Goal: Task Accomplishment & Management: Manage account settings

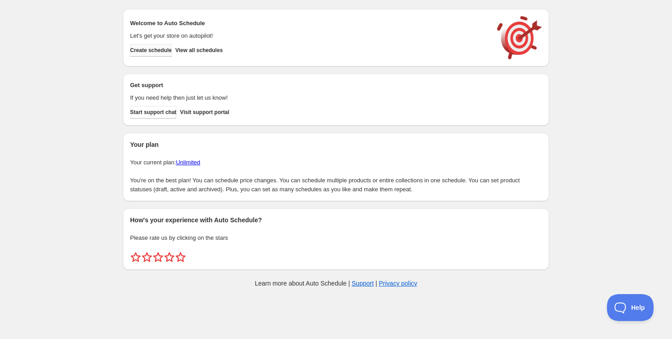
click at [171, 47] on span "Create schedule" at bounding box center [151, 50] width 42 height 7
click at [223, 50] on span "View all schedules" at bounding box center [199, 50] width 48 height 7
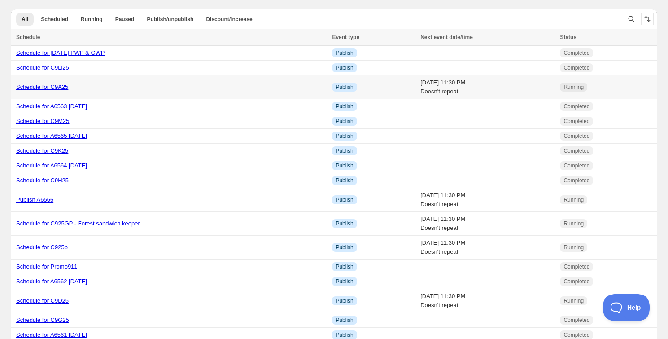
click at [50, 85] on link "Schedule for C9A25" at bounding box center [42, 86] width 52 height 7
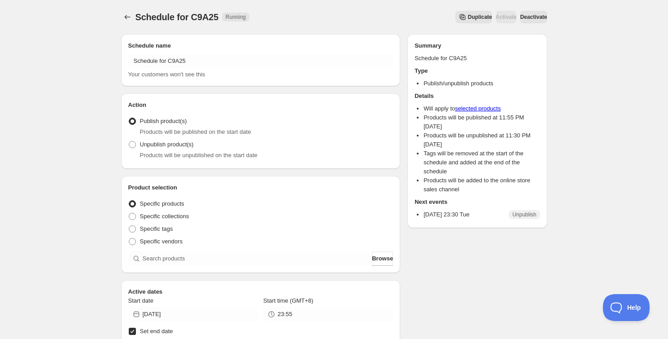
click at [468, 19] on span "Duplicate" at bounding box center [480, 16] width 24 height 7
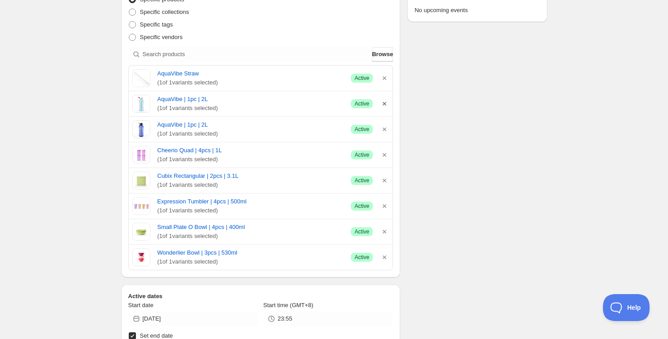
scroll to position [204, 0]
click at [382, 82] on icon "button" at bounding box center [384, 78] width 9 height 9
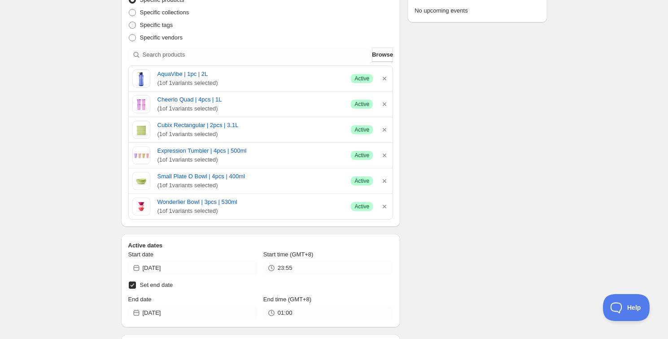
click at [382, 82] on icon "button" at bounding box center [384, 78] width 9 height 9
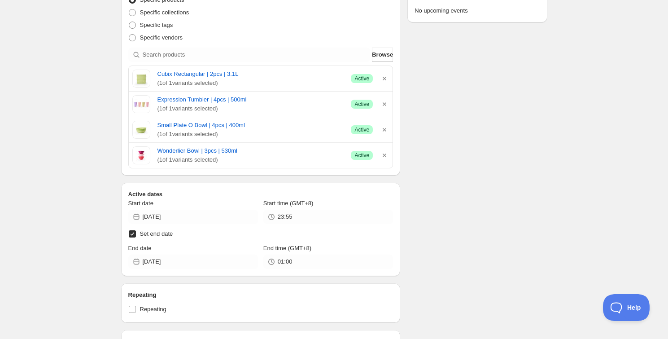
click at [382, 82] on icon "button" at bounding box center [384, 78] width 9 height 9
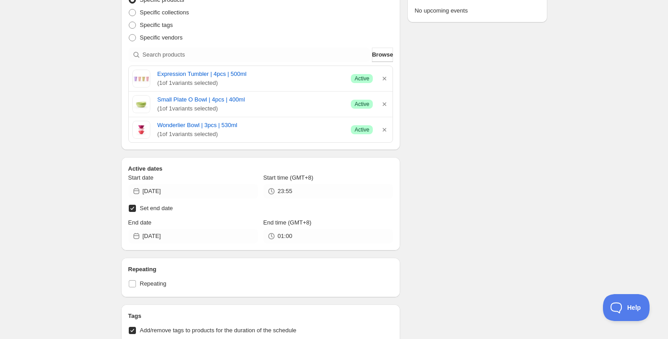
click at [382, 82] on icon "button" at bounding box center [384, 78] width 9 height 9
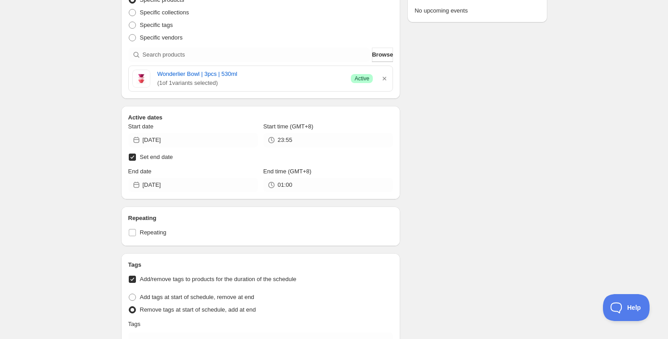
click at [382, 82] on icon "button" at bounding box center [384, 78] width 9 height 9
click at [382, 106] on div "Active dates Start date [DATE] Start time (GMT+8) 23:55 Set end date End date […" at bounding box center [261, 152] width 280 height 93
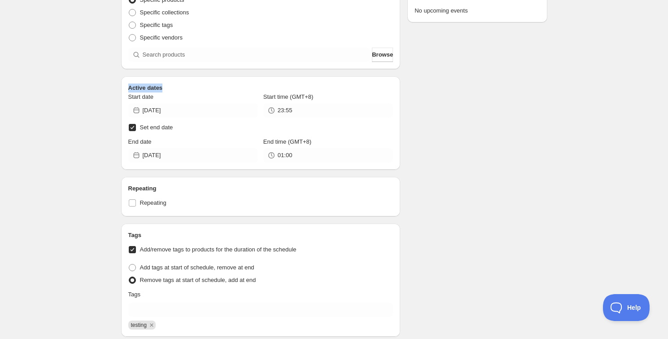
click at [460, 89] on div "Schedule name Copy of Schedule for C9A25 Your customers won't see this Action A…" at bounding box center [330, 203] width 433 height 761
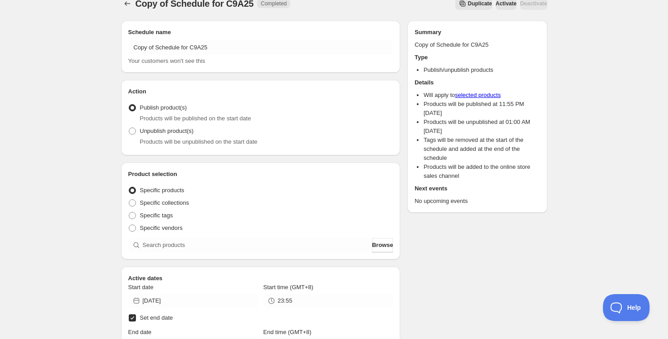
scroll to position [0, 0]
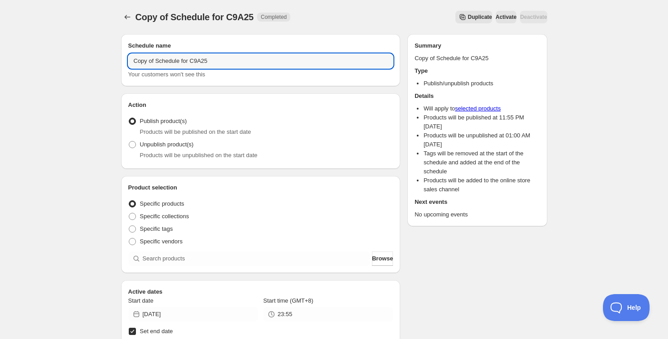
drag, startPoint x: 156, startPoint y: 59, endPoint x: 124, endPoint y: 57, distance: 31.9
click at [124, 57] on div "Schedule name Copy of Schedule for C9A25 Your customers won't see this" at bounding box center [261, 60] width 280 height 52
click at [202, 60] on input "Schedule for C9A25" at bounding box center [260, 61] width 265 height 14
drag, startPoint x: 171, startPoint y: 63, endPoint x: 247, endPoint y: 63, distance: 76.3
click at [247, 63] on input "Schedule for C9A25a" at bounding box center [260, 61] width 265 height 14
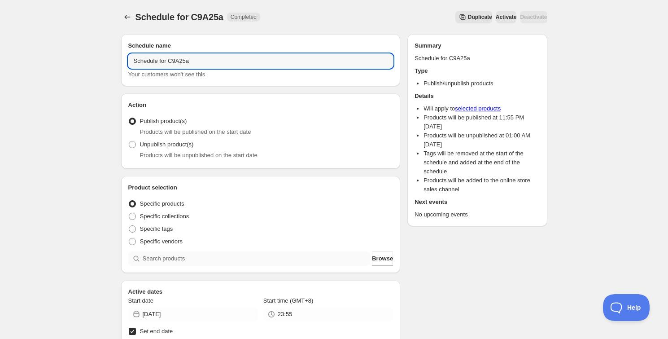
type input "Schedule for C9A25a"
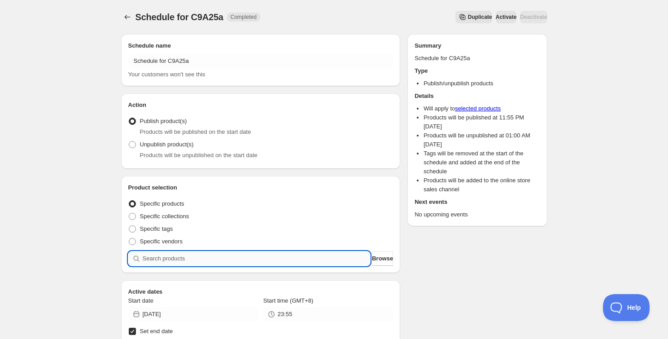
click at [179, 251] on input "search" at bounding box center [257, 258] width 228 height 14
paste input "C9A25a"
type input "C9A25a"
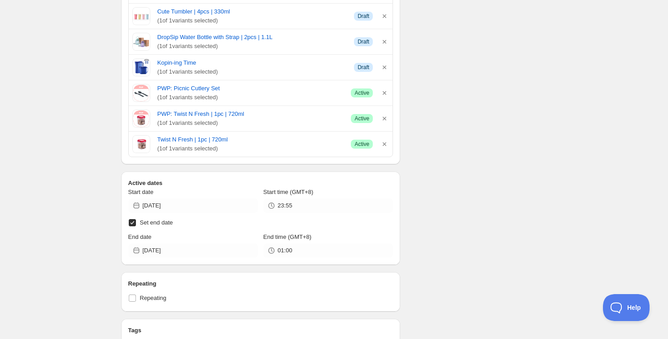
scroll to position [367, 0]
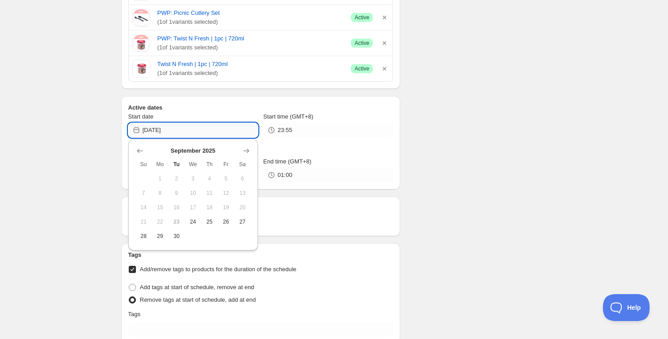
click at [190, 131] on input "[DATE]" at bounding box center [200, 130] width 115 height 14
click at [201, 116] on div "Start date" at bounding box center [193, 116] width 130 height 9
click at [180, 114] on div "Start date" at bounding box center [193, 116] width 130 height 9
click at [240, 108] on h2 "Active dates" at bounding box center [260, 107] width 265 height 9
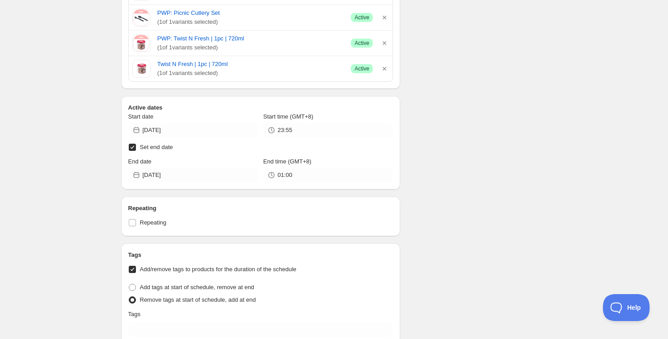
click at [130, 147] on input "Set end date" at bounding box center [132, 147] width 7 height 7
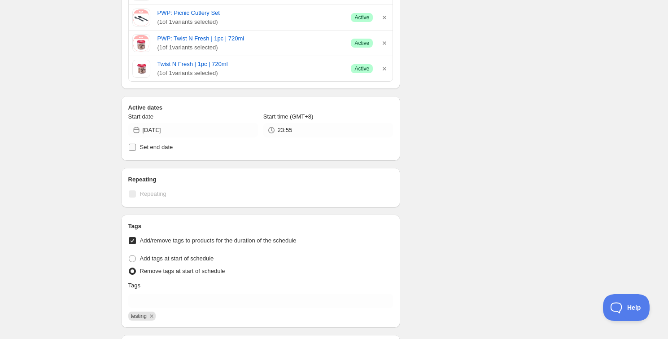
click at [130, 147] on input "Set end date" at bounding box center [132, 147] width 7 height 7
checkbox input "true"
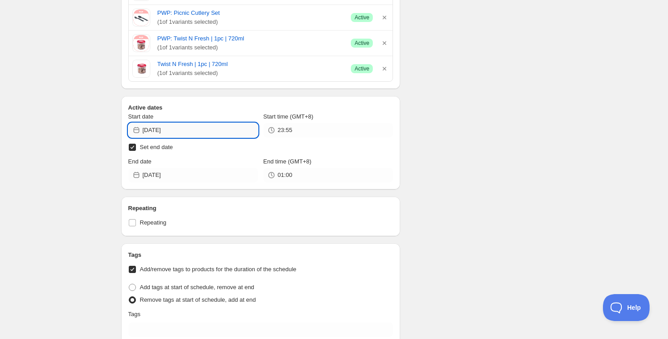
click at [149, 135] on input "[DATE]" at bounding box center [200, 130] width 115 height 14
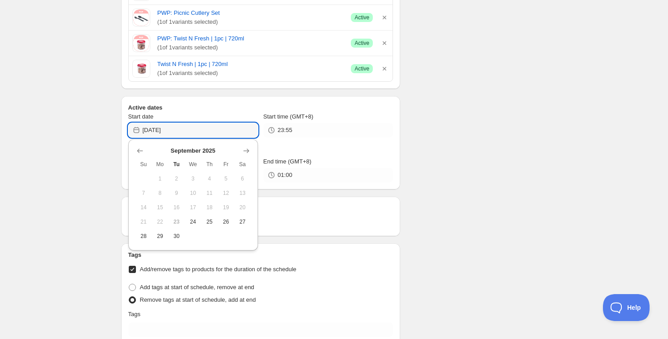
click at [157, 107] on h2 "Active dates" at bounding box center [260, 107] width 265 height 9
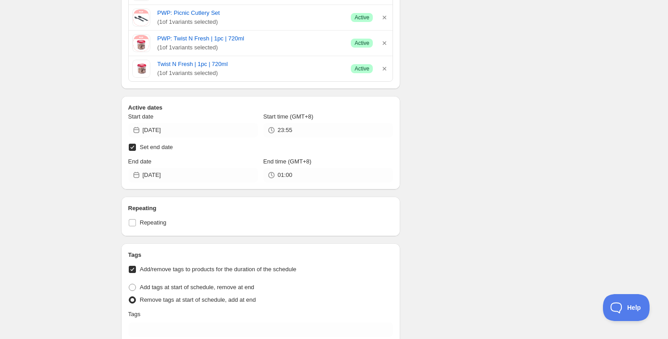
click at [159, 118] on div "Start date" at bounding box center [193, 116] width 130 height 9
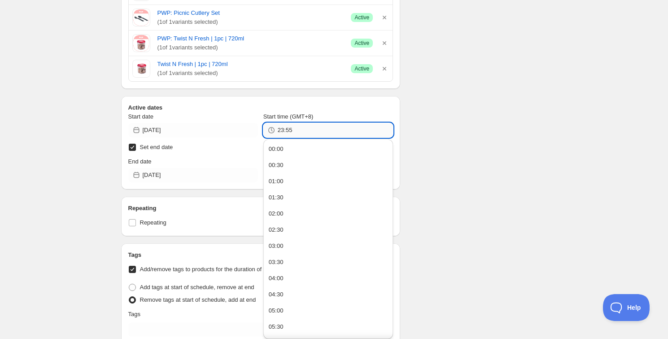
click at [290, 130] on input "23:55" at bounding box center [335, 130] width 115 height 14
type input "23:58"
click at [302, 108] on h2 "Active dates" at bounding box center [260, 107] width 265 height 9
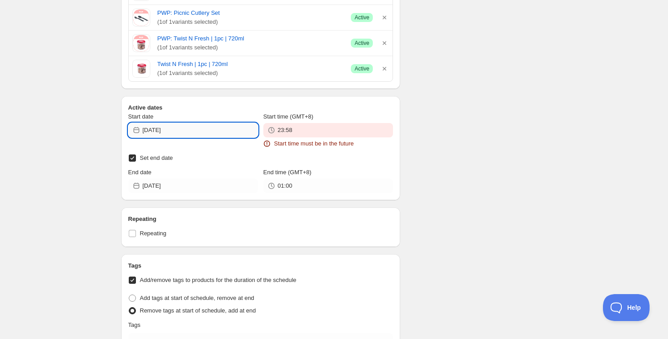
click at [179, 130] on input "[DATE]" at bounding box center [200, 130] width 115 height 14
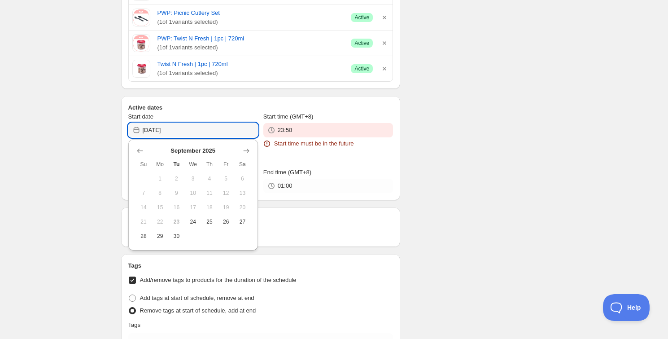
click at [178, 221] on span "23" at bounding box center [176, 221] width 9 height 7
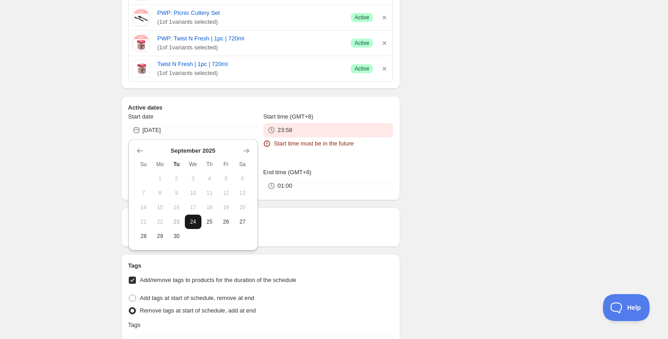
click at [194, 221] on span "24" at bounding box center [192, 221] width 9 height 7
type input "[DATE]"
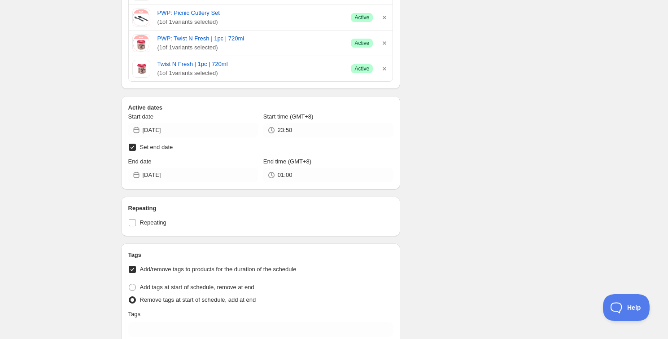
click at [110, 144] on div "Schedule for C9A25a. This page is ready Schedule for C9A25a Completed Duplicate…" at bounding box center [334, 118] width 448 height 971
click at [135, 146] on input "Set end date" at bounding box center [132, 147] width 7 height 7
checkbox input "false"
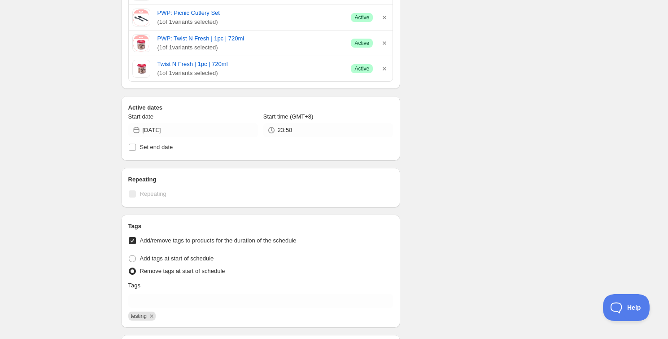
click at [118, 161] on div "Schedule name Schedule for C9A25a Your customers won't see this Action Action P…" at bounding box center [330, 96] width 433 height 872
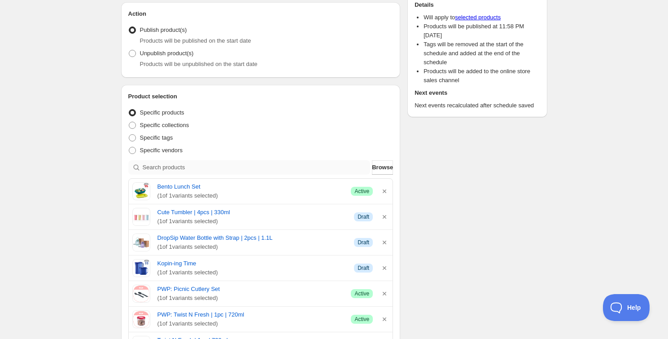
scroll to position [0, 0]
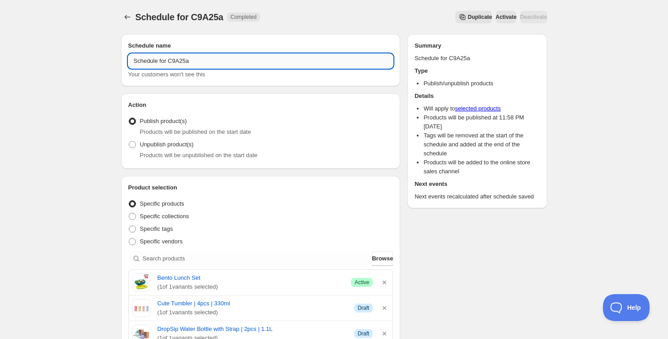
click at [217, 59] on input "Schedule for C9A25a" at bounding box center [260, 61] width 265 height 14
click at [129, 18] on icon "Schedules" at bounding box center [127, 17] width 9 height 9
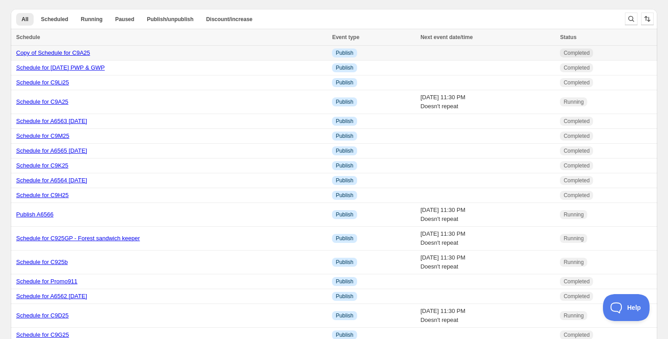
click at [87, 54] on link "Copy of Schedule for C9A25" at bounding box center [53, 52] width 74 height 7
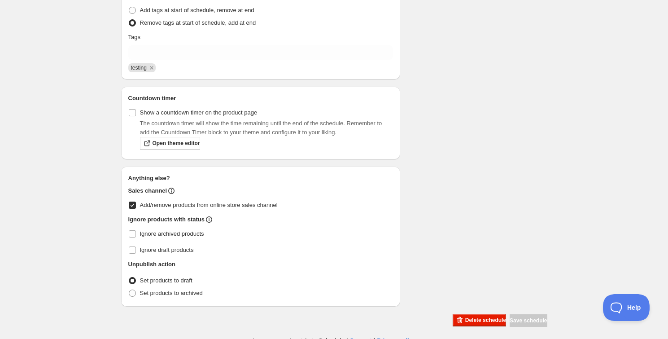
scroll to position [674, 0]
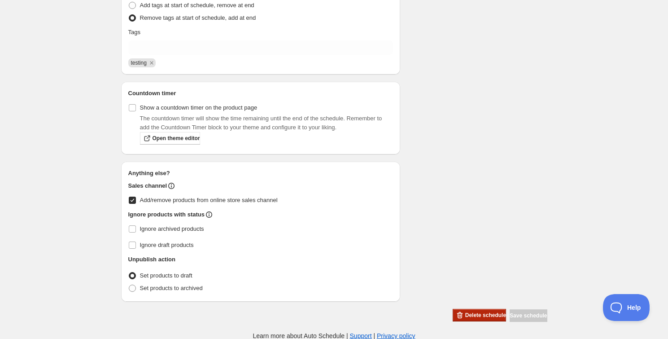
click at [469, 309] on button "Delete schedule" at bounding box center [479, 315] width 53 height 13
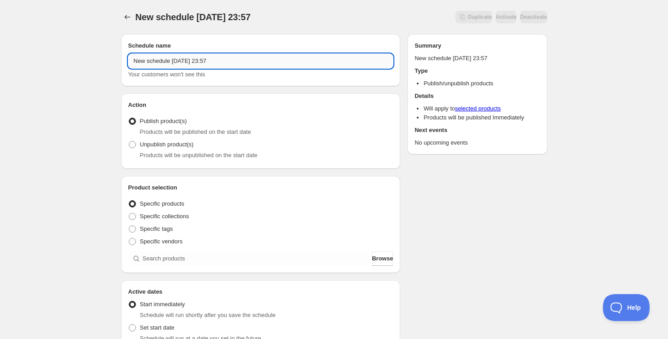
click at [188, 65] on input "New schedule [DATE] 23:57" at bounding box center [260, 61] width 265 height 14
paste input "Schedule for C9A25a"
drag, startPoint x: 171, startPoint y: 60, endPoint x: 246, endPoint y: 62, distance: 75.4
click at [246, 62] on input "Schedule for C9A25a" at bounding box center [260, 61] width 265 height 14
type input "Schedule for C9A25a"
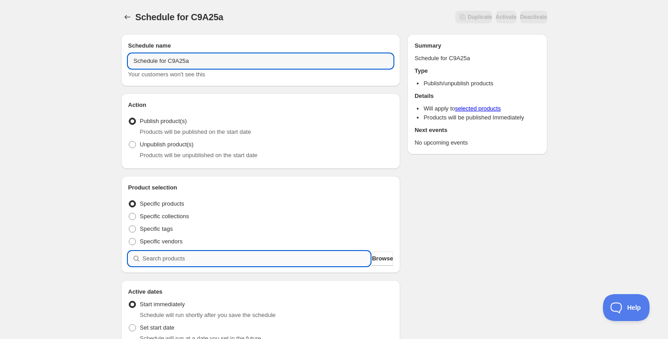
click at [165, 259] on input "search" at bounding box center [257, 258] width 228 height 14
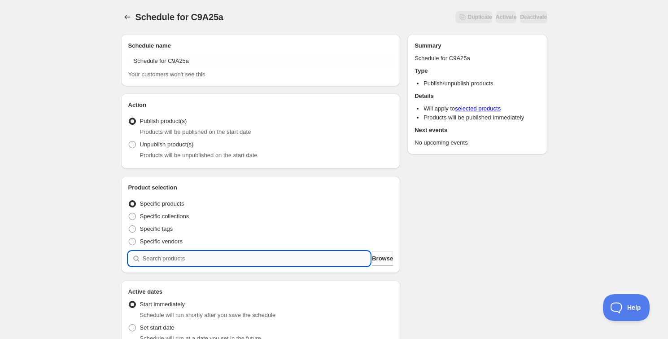
paste input "C9A25a"
type input "C9A25a"
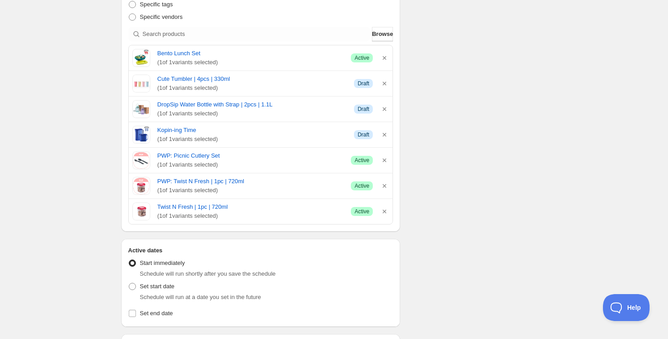
scroll to position [201, 0]
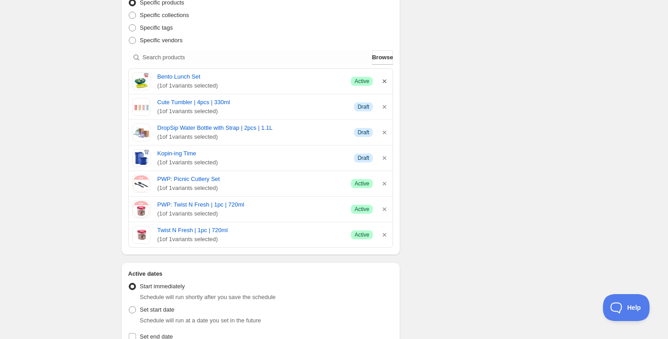
click at [383, 80] on icon "button" at bounding box center [384, 81] width 9 height 9
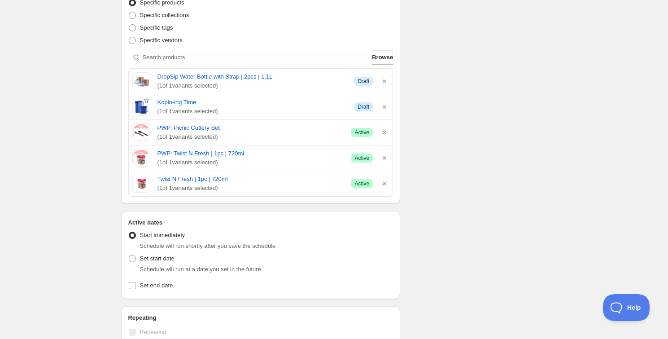
click at [383, 80] on icon "button" at bounding box center [384, 81] width 9 height 9
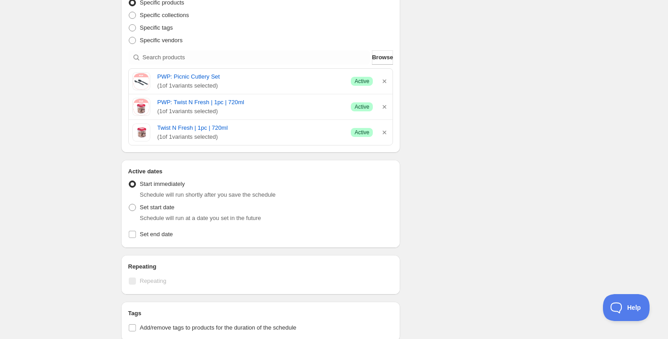
click at [383, 80] on icon "button" at bounding box center [384, 81] width 9 height 9
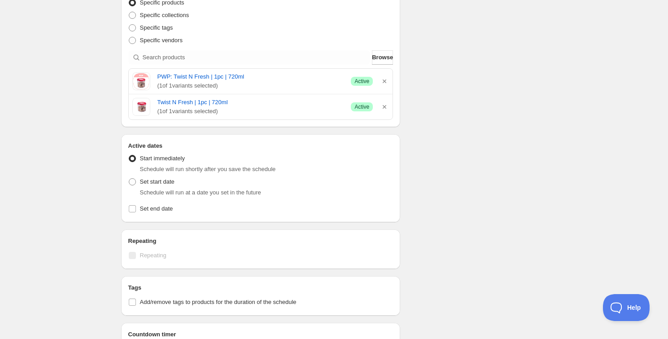
click at [383, 80] on icon "button" at bounding box center [384, 81] width 9 height 9
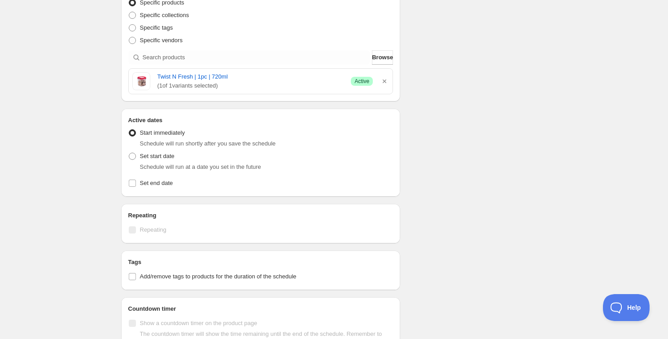
click at [383, 80] on icon "button" at bounding box center [384, 81] width 9 height 9
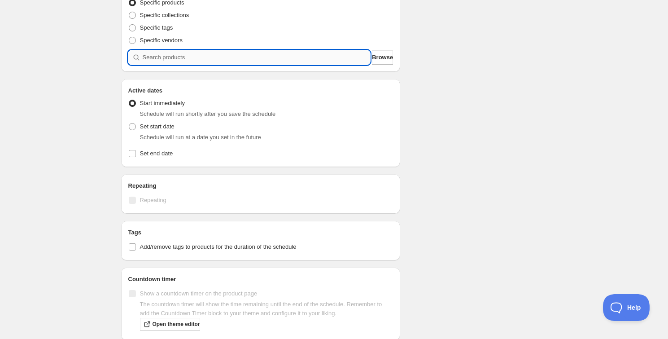
click at [300, 56] on input "search" at bounding box center [257, 57] width 228 height 14
paste input "C9A25a"
type input "C9A25a"
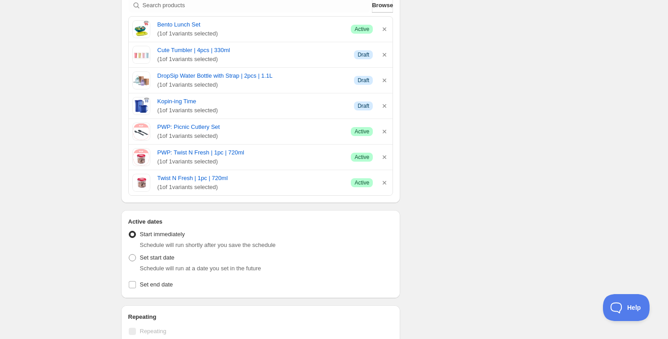
scroll to position [364, 0]
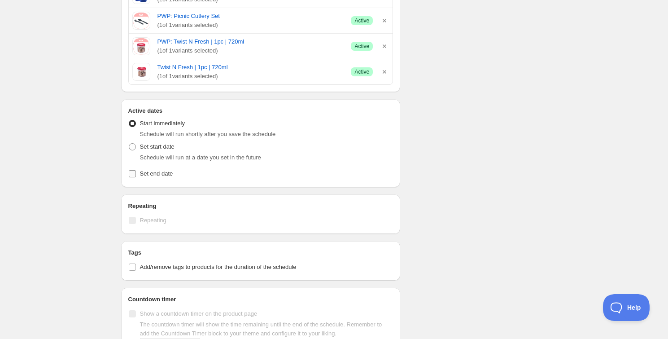
click at [157, 173] on span "Set end date" at bounding box center [156, 173] width 33 height 7
click at [136, 173] on input "Set end date" at bounding box center [132, 173] width 7 height 7
checkbox input "true"
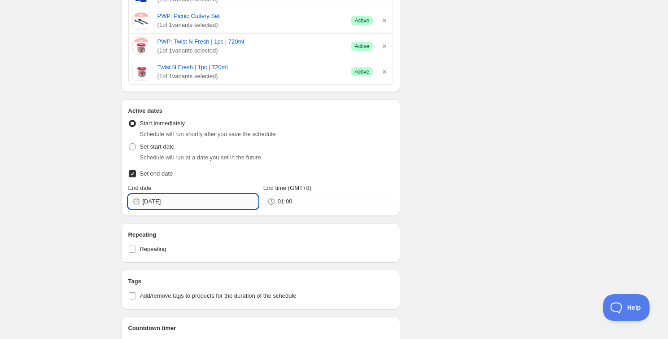
click at [157, 195] on input "[DATE]" at bounding box center [200, 201] width 115 height 14
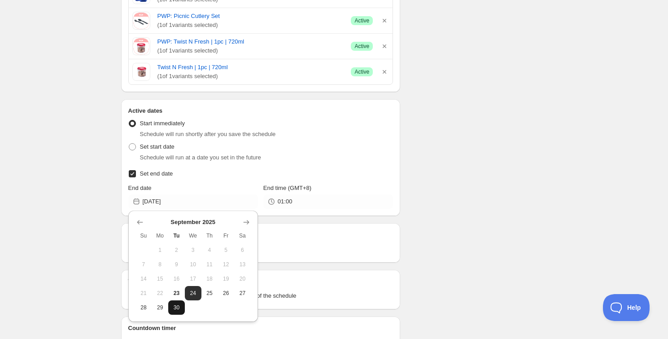
click at [176, 304] on span "30" at bounding box center [176, 307] width 9 height 7
type input "[DATE]"
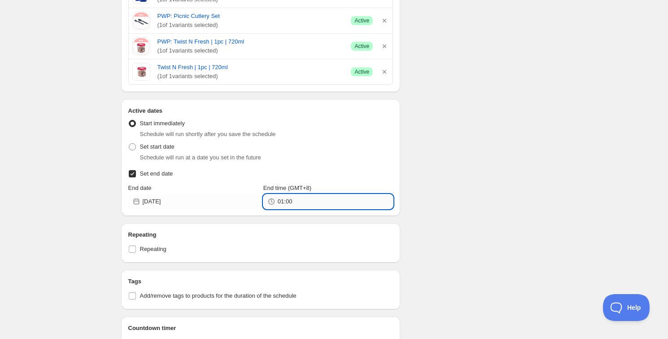
click at [302, 205] on input "01:00" at bounding box center [335, 201] width 115 height 14
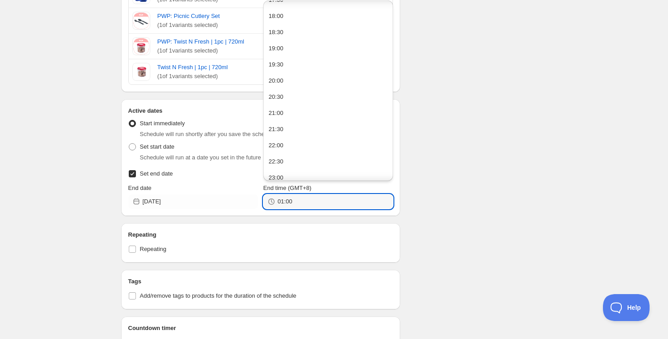
scroll to position [598, 0]
click at [344, 173] on button "23:30" at bounding box center [328, 171] width 124 height 14
type input "23:30"
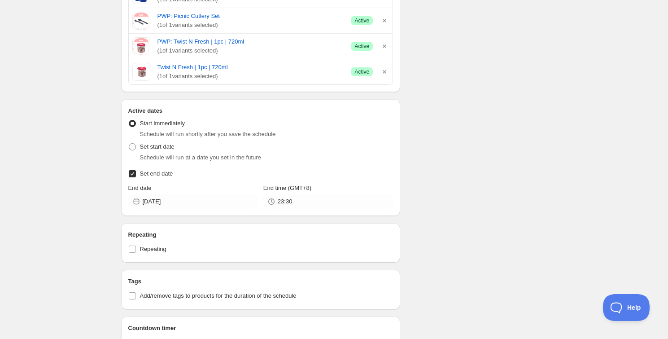
click at [520, 171] on div "Schedule name Schedule for C9A25a Your customers won't see this Action Action P…" at bounding box center [330, 110] width 433 height 894
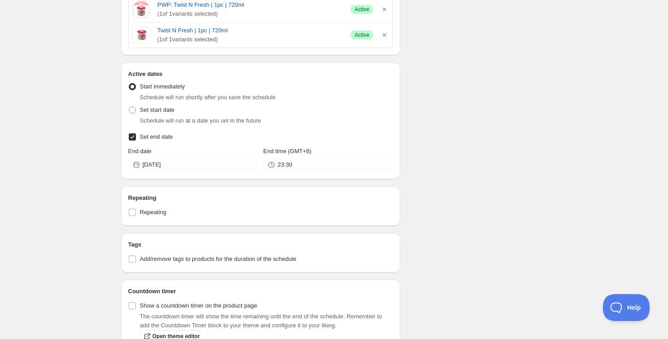
scroll to position [446, 0]
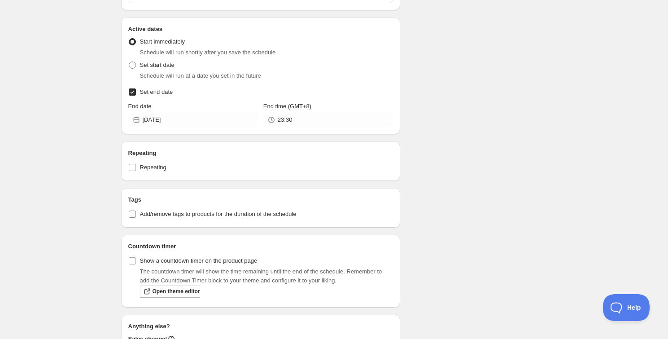
click at [149, 212] on span "Add/remove tags to products for the duration of the schedule" at bounding box center [218, 213] width 157 height 7
click at [136, 212] on input "Add/remove tags to products for the duration of the schedule" at bounding box center [132, 213] width 7 height 7
checkbox input "true"
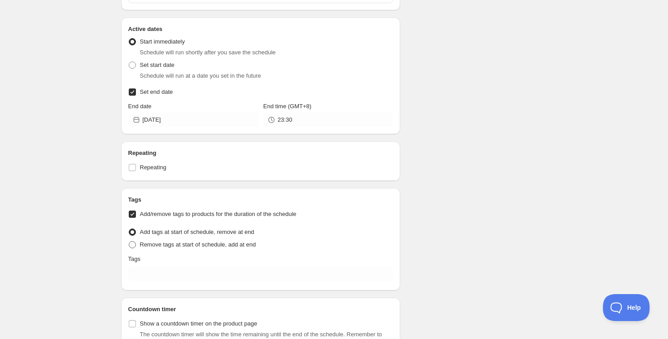
click at [166, 244] on span "Remove tags at start of schedule, add at end" at bounding box center [198, 244] width 116 height 7
click at [129, 241] on input "Remove tags at start of schedule, add at end" at bounding box center [129, 241] width 0 height 0
radio input "true"
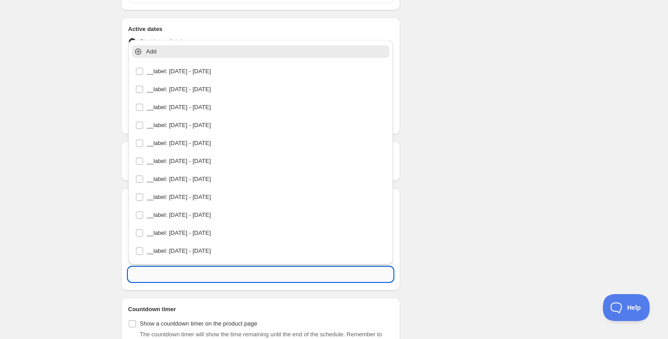
click at [164, 270] on input "text" at bounding box center [260, 274] width 265 height 14
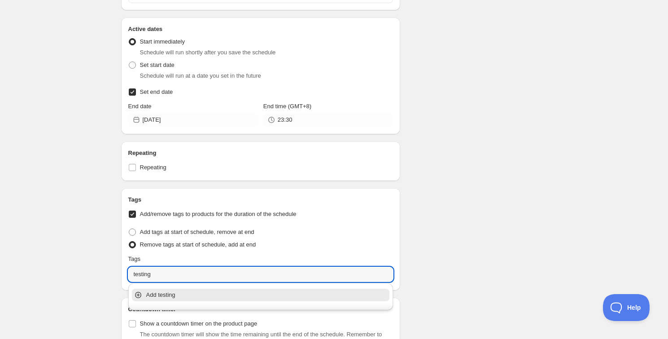
type input "testing"
click at [468, 238] on div "Schedule name Schedule for C9A25a Your customers won't see this Action Action P…" at bounding box center [330, 59] width 433 height 957
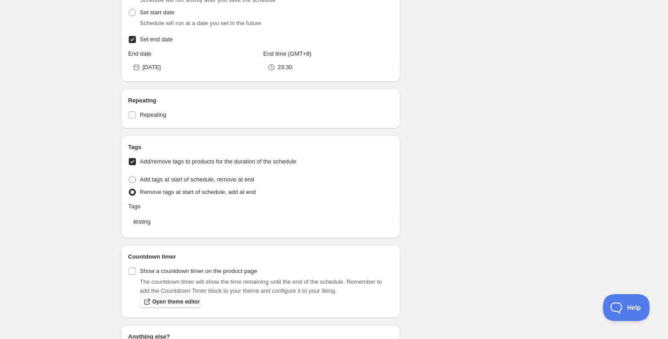
scroll to position [568, 0]
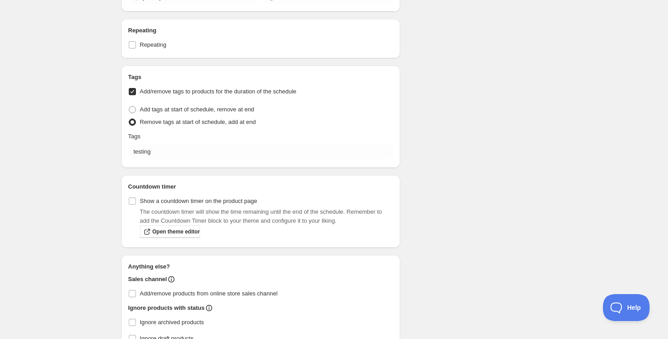
click at [187, 143] on div "Tags Add/remove tags to products for the duration of the schedule Tag type Add …" at bounding box center [260, 117] width 265 height 88
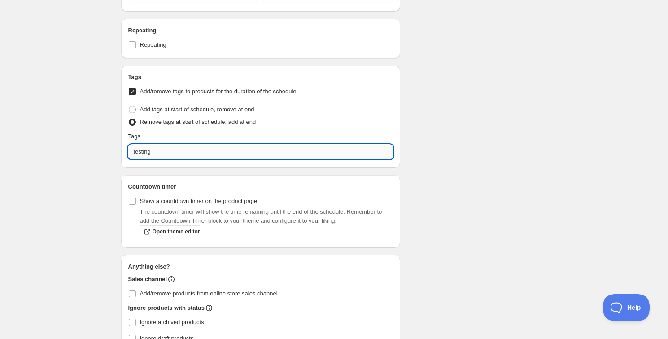
click at [187, 147] on input "testing" at bounding box center [260, 151] width 265 height 14
click at [175, 173] on p "Add testing" at bounding box center [267, 172] width 242 height 9
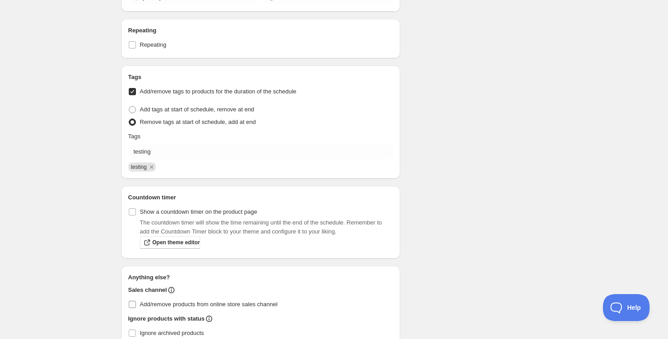
click at [150, 306] on span "Add/remove products from online store sales channel" at bounding box center [209, 304] width 138 height 9
click at [136, 306] on input "Add/remove products from online store sales channel" at bounding box center [132, 304] width 7 height 7
checkbox input "true"
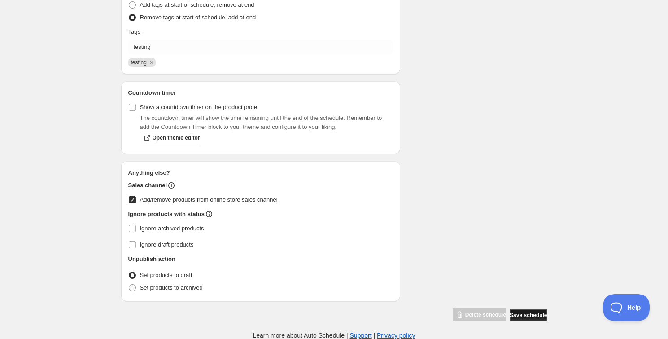
click at [523, 314] on span "Save schedule" at bounding box center [528, 314] width 37 height 7
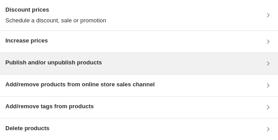
click at [30, 28] on h3 "Publish and/or unpublish products" at bounding box center [53, 62] width 96 height 9
